Goal: Find specific page/section: Find specific page/section

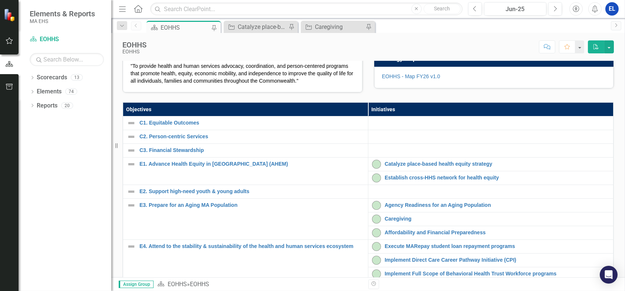
scroll to position [123, 0]
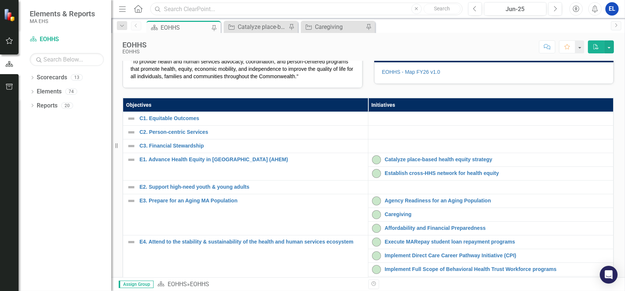
click at [185, 9] on input "text" at bounding box center [306, 9] width 312 height 13
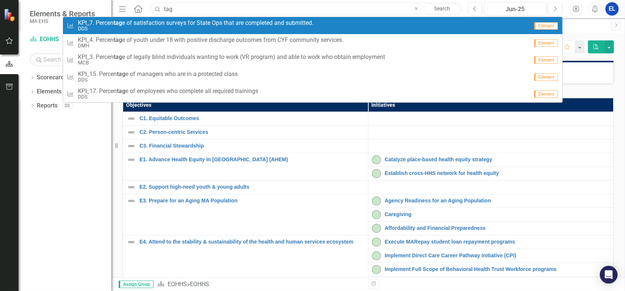
click at [249, 9] on input "tag" at bounding box center [306, 9] width 312 height 13
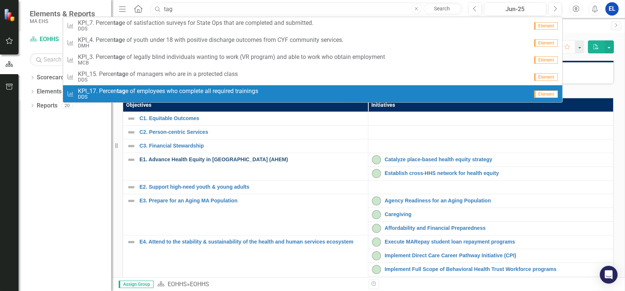
type input "tag"
click at [204, 162] on link "E1. Advance Health Equity in [GEOGRAPHIC_DATA] (AHEM)" at bounding box center [251, 160] width 225 height 6
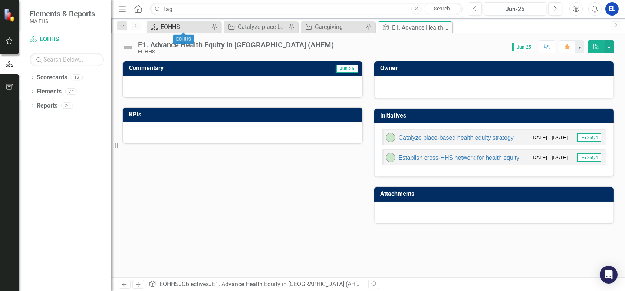
click at [172, 28] on div "EOHHS" at bounding box center [185, 26] width 49 height 9
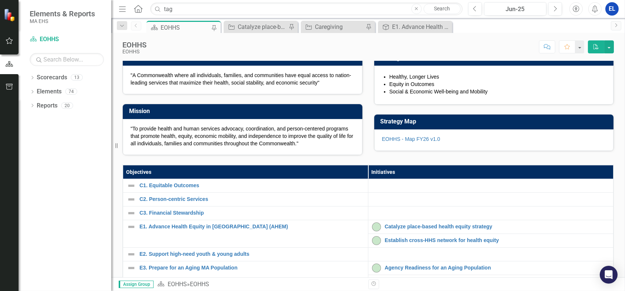
scroll to position [62, 0]
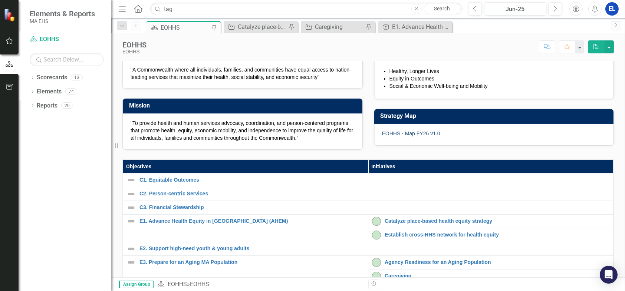
click at [414, 136] on link "EOHHS - Map FY26 v1.0" at bounding box center [411, 134] width 58 height 6
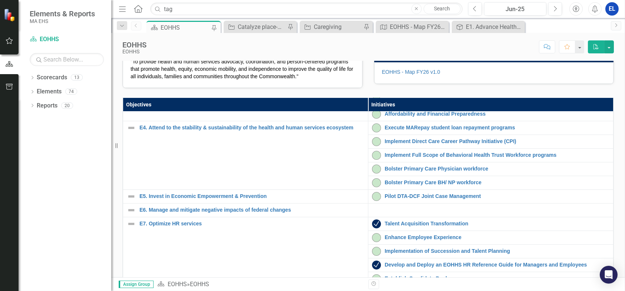
scroll to position [123, 0]
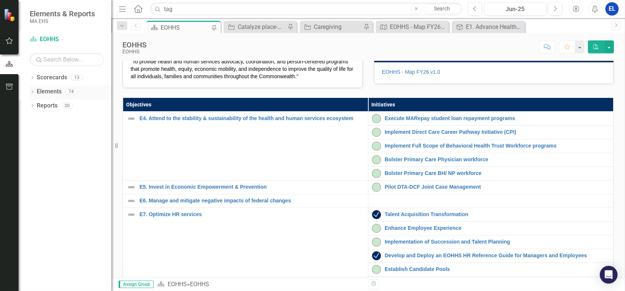
click at [43, 91] on link "Elements" at bounding box center [49, 92] width 25 height 9
click at [32, 92] on icon "Dropdown" at bounding box center [32, 92] width 5 height 4
click at [36, 121] on icon "Dropdown" at bounding box center [35, 120] width 5 height 4
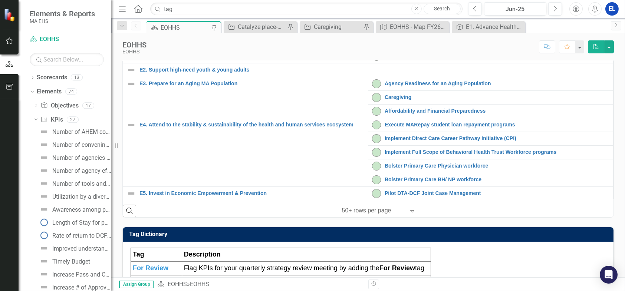
scroll to position [244, 0]
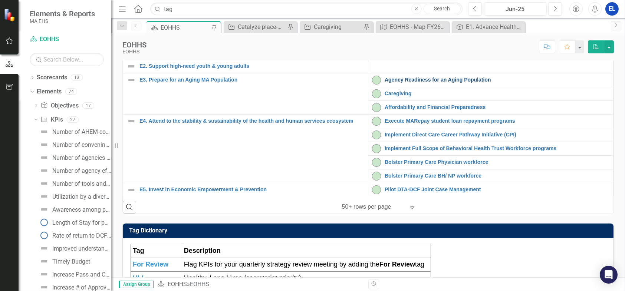
click at [417, 83] on link "Agency Readiness for an Aging Population" at bounding box center [496, 80] width 225 height 6
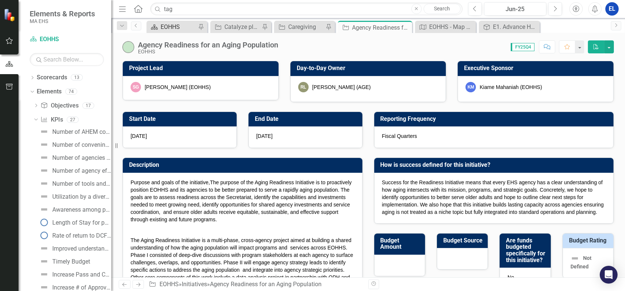
click at [176, 27] on div "EOHHS" at bounding box center [179, 26] width 36 height 9
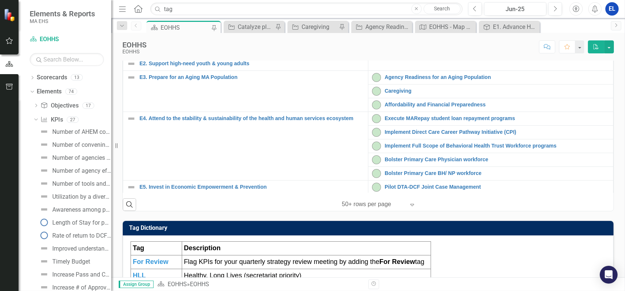
scroll to position [123, 0]
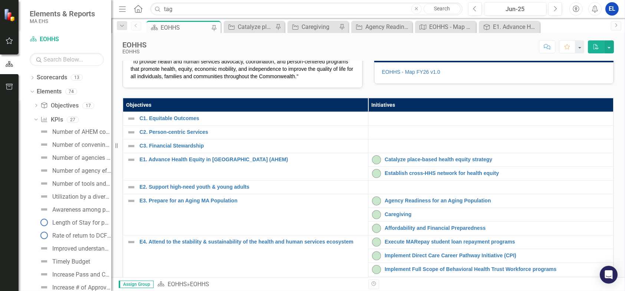
click at [270, 79] on span ""To provide health and human services advocacy, coordination, and person-center…" at bounding box center [242, 69] width 222 height 21
